Goal: Check status: Check status

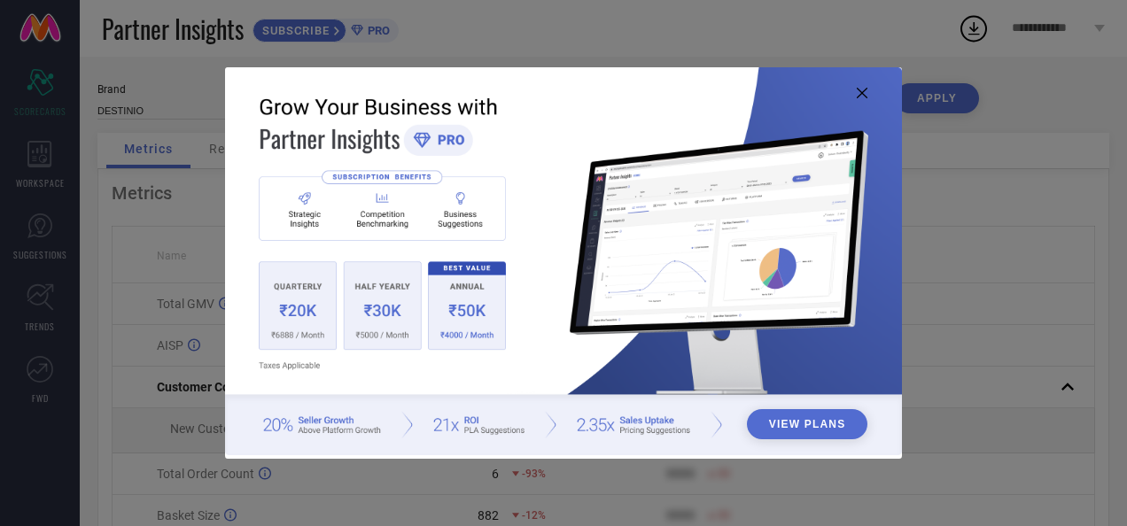
click at [860, 94] on icon at bounding box center [862, 93] width 11 height 11
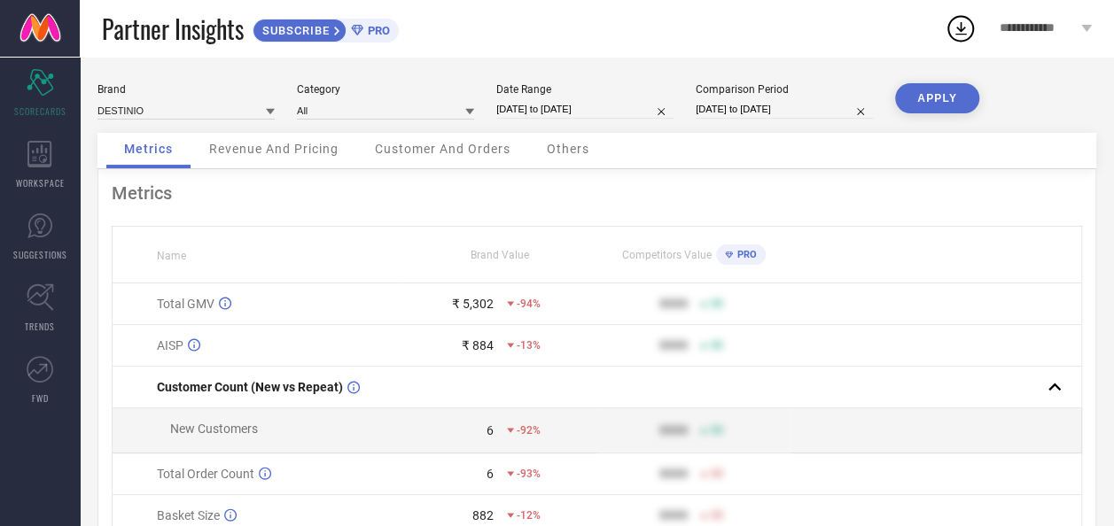
click at [572, 112] on input "[DATE] to [DATE]" at bounding box center [584, 109] width 177 height 19
select select "7"
select select "2025"
select select "8"
select select "2025"
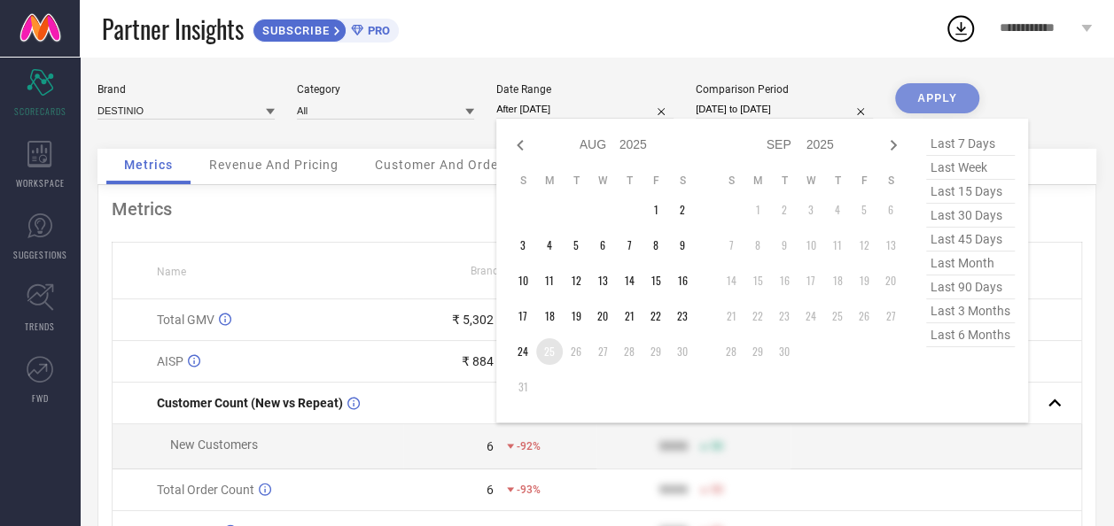
click at [552, 355] on td "25" at bounding box center [549, 352] width 27 height 27
type input "[DATE] to [DATE]"
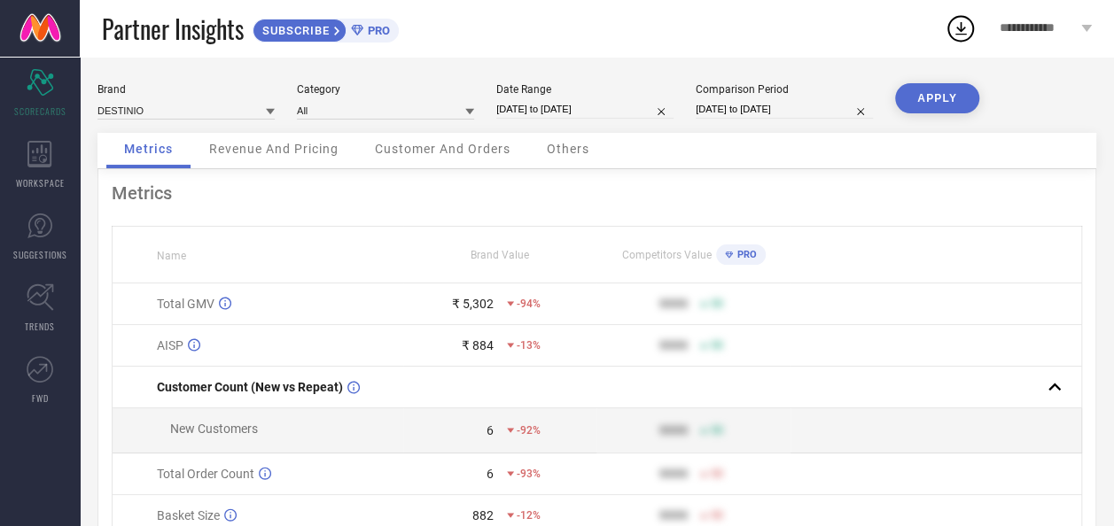
click at [923, 101] on button "APPLY" at bounding box center [937, 98] width 84 height 30
